Goal: Task Accomplishment & Management: Manage account settings

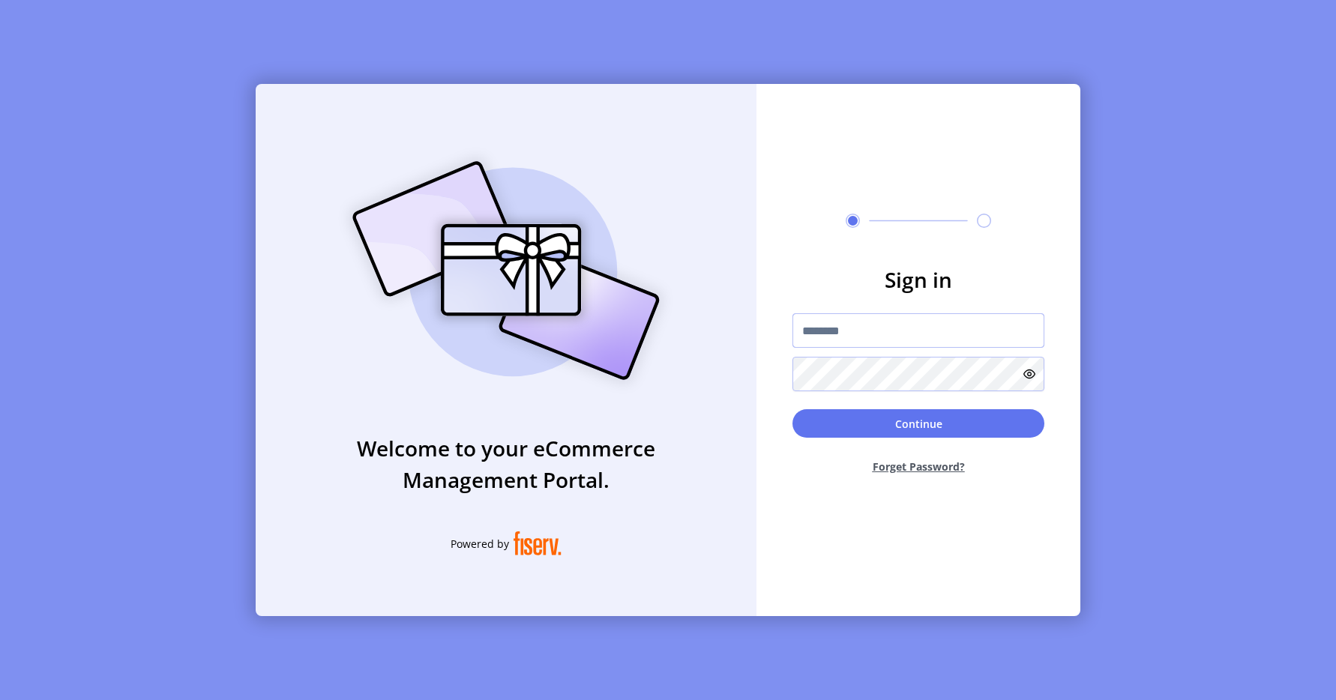
click at [844, 329] on input "text" at bounding box center [919, 330] width 252 height 34
type input "**********"
click at [857, 416] on button "Continue" at bounding box center [919, 423] width 252 height 28
